Goal: Check status: Check status

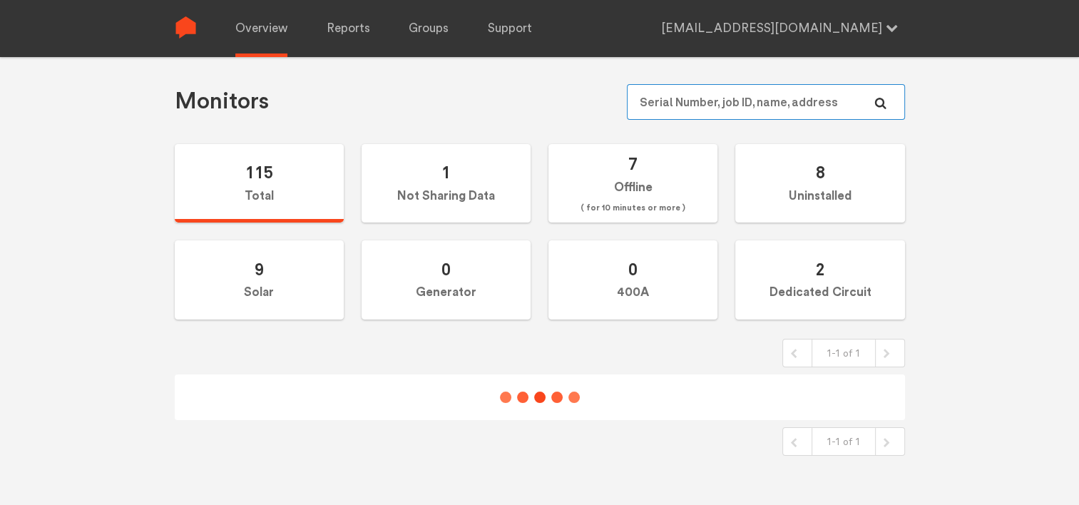
click at [670, 103] on input "text" at bounding box center [765, 102] width 277 height 36
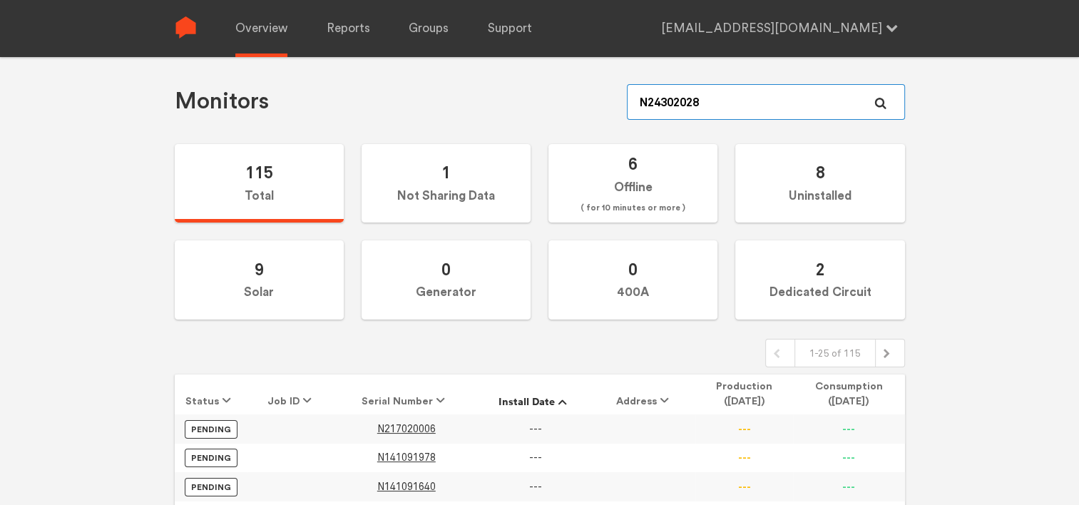
type input "N243020280"
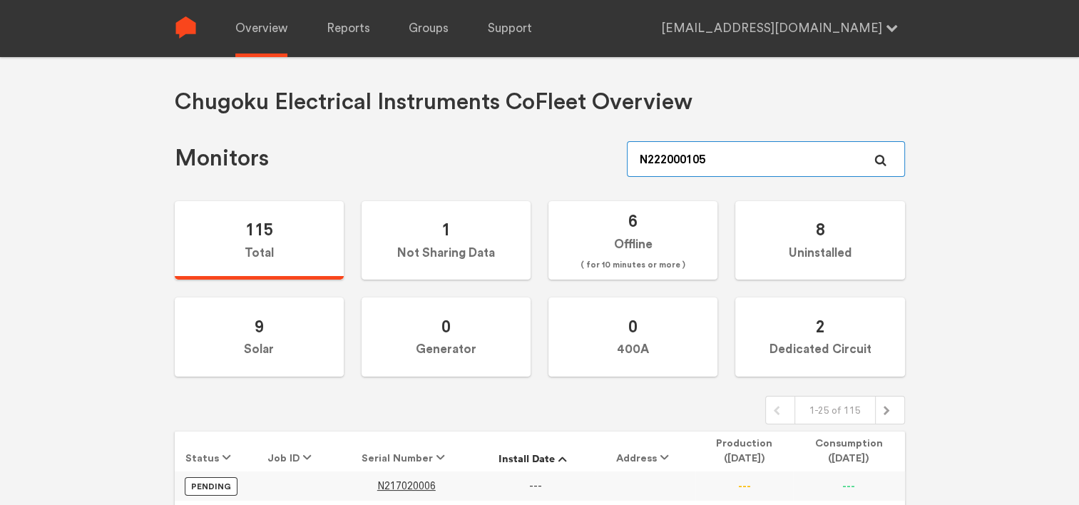
click at [722, 158] on input "N222000105" at bounding box center [765, 159] width 277 height 36
click at [733, 165] on input "N232020653" at bounding box center [765, 159] width 277 height 36
click at [779, 151] on input "N036030360" at bounding box center [765, 159] width 277 height 36
click at [716, 166] on input "N243020280" at bounding box center [765, 159] width 277 height 36
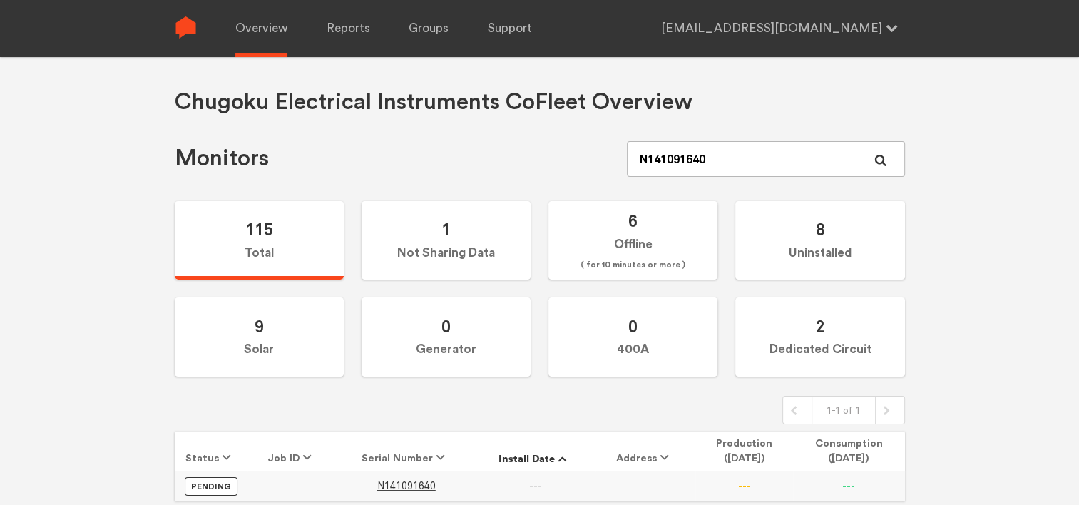
click at [196, 414] on div "Chugoku Electrical Instruments Co Fleet Overview Monitors N141091640 115 Total …" at bounding box center [540, 297] width 730 height 419
